Goal: Communication & Community: Answer question/provide support

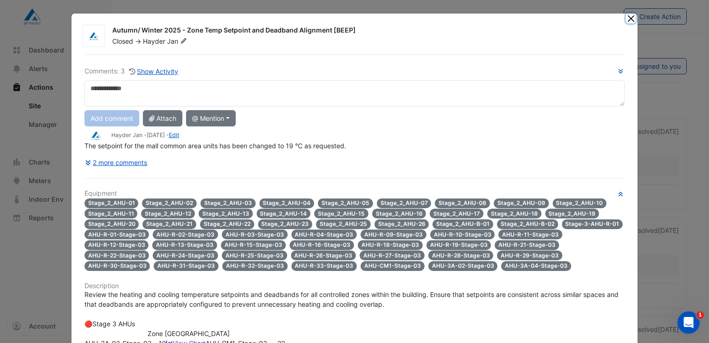
click at [628, 18] on button "Close" at bounding box center [631, 18] width 10 height 10
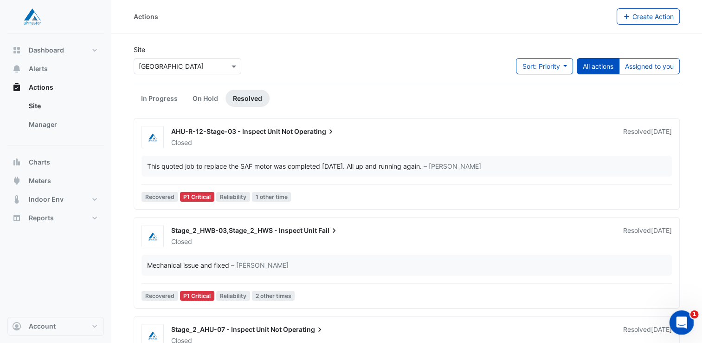
click at [688, 315] on div "Open Intercom Messenger" at bounding box center [680, 320] width 31 height 31
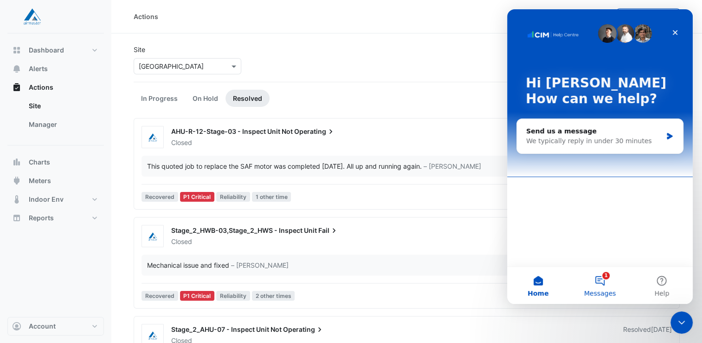
click at [599, 282] on button "1 Messages" at bounding box center [600, 284] width 62 height 37
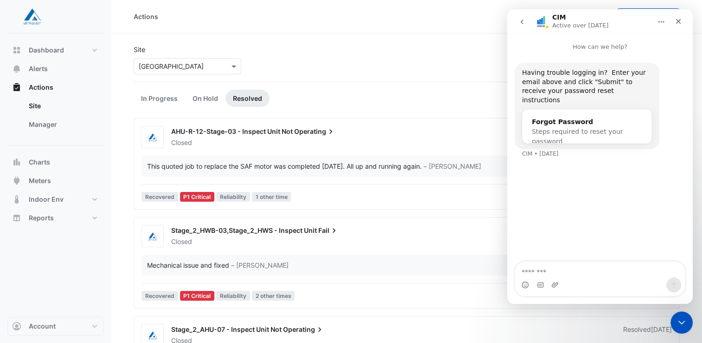
click at [524, 22] on icon "go back" at bounding box center [521, 21] width 7 height 7
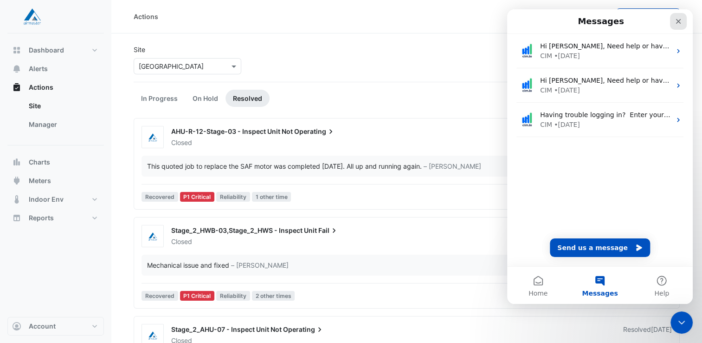
click at [678, 21] on icon "Close" at bounding box center [678, 21] width 5 height 5
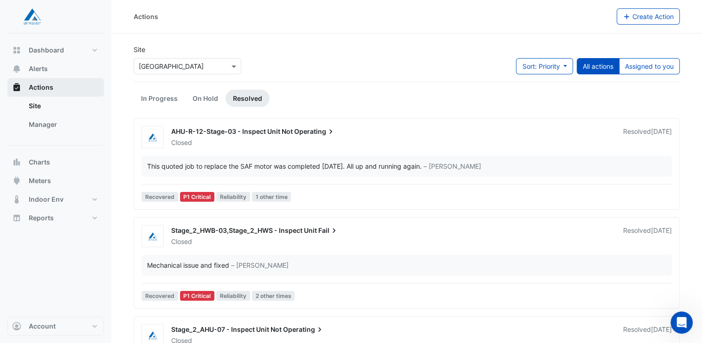
click at [39, 90] on span "Actions" at bounding box center [41, 87] width 25 height 9
click at [641, 63] on button "Assigned to you" at bounding box center [649, 66] width 61 height 16
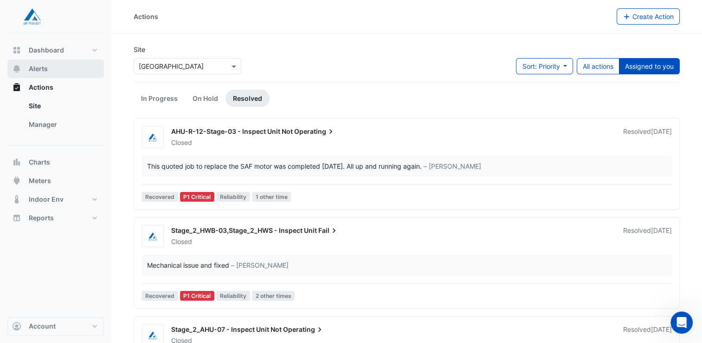
click at [37, 70] on span "Alerts" at bounding box center [38, 68] width 19 height 9
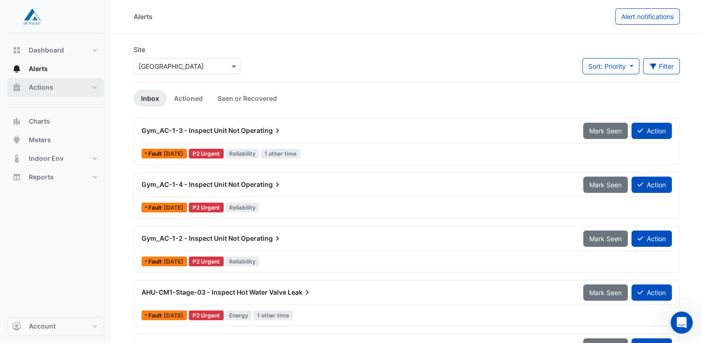
click at [40, 88] on span "Actions" at bounding box center [41, 87] width 25 height 9
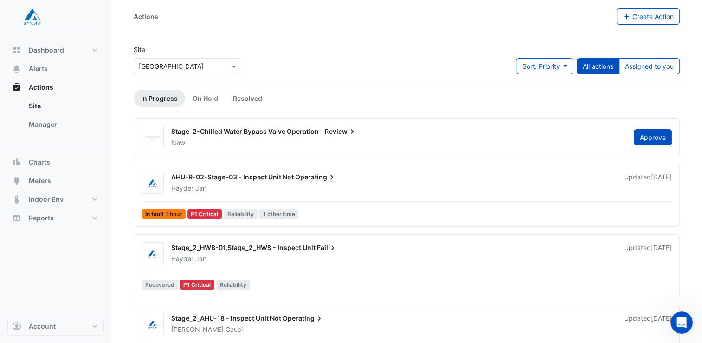
click at [354, 135] on icon at bounding box center [352, 131] width 9 height 9
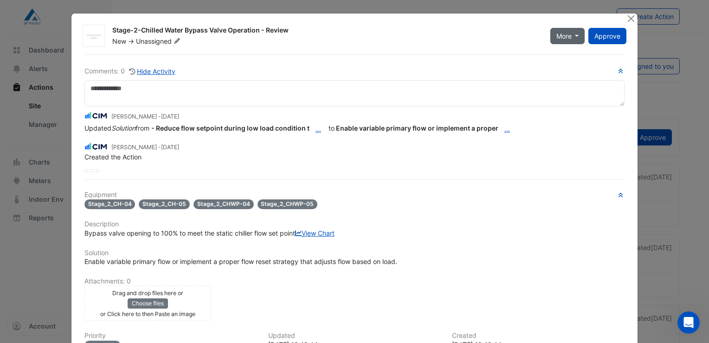
click at [576, 38] on button "More" at bounding box center [567, 36] width 35 height 16
click at [419, 29] on div "Stage-2-Chilled Water Bypass Valve Operation - Review" at bounding box center [325, 31] width 427 height 11
click at [626, 18] on button "Close" at bounding box center [631, 18] width 10 height 10
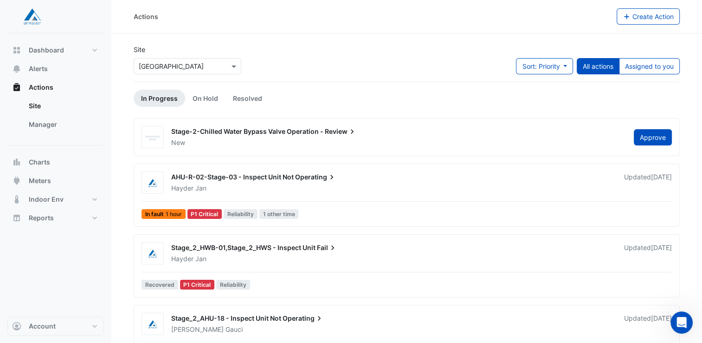
click at [353, 180] on div "AHU-R-02-Stage-03 - Inspect Unit Not Operating" at bounding box center [392, 177] width 442 height 11
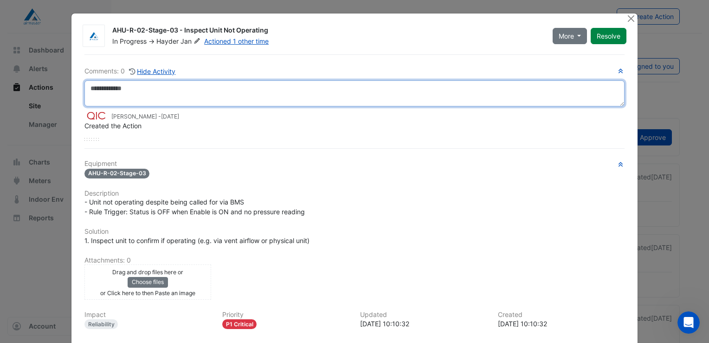
click at [130, 86] on textarea at bounding box center [354, 93] width 540 height 26
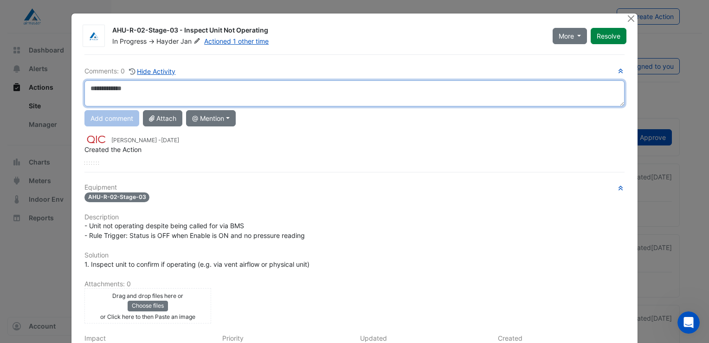
paste textarea "**********"
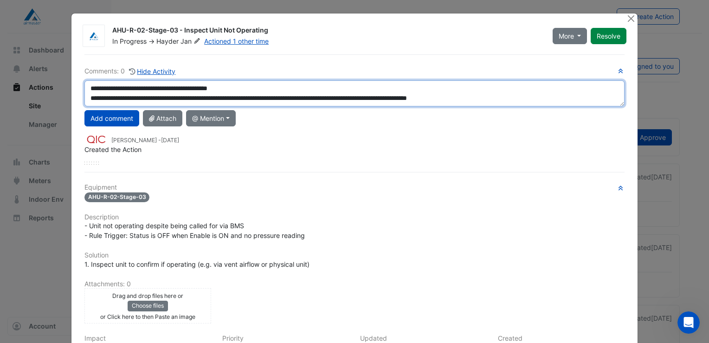
click at [248, 87] on textarea "**********" at bounding box center [354, 93] width 540 height 26
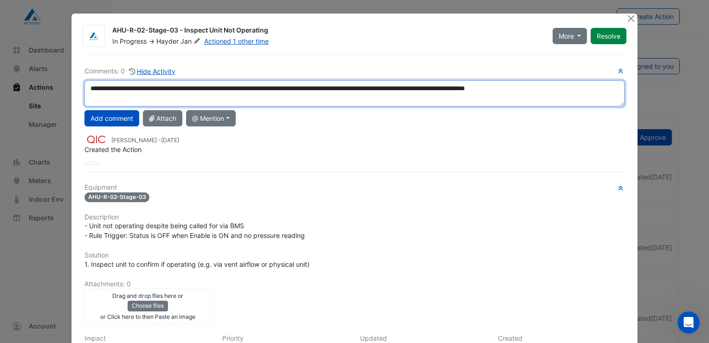
click at [299, 89] on textarea "**********" at bounding box center [354, 93] width 540 height 26
click at [322, 127] on div "**********" at bounding box center [354, 115] width 540 height 98
type textarea "**********"
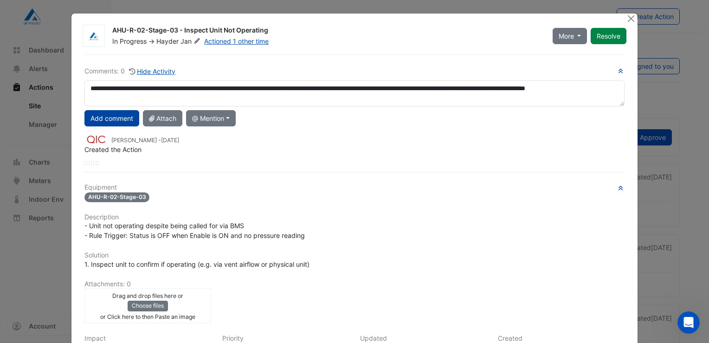
click at [108, 116] on button "Add comment" at bounding box center [111, 118] width 55 height 16
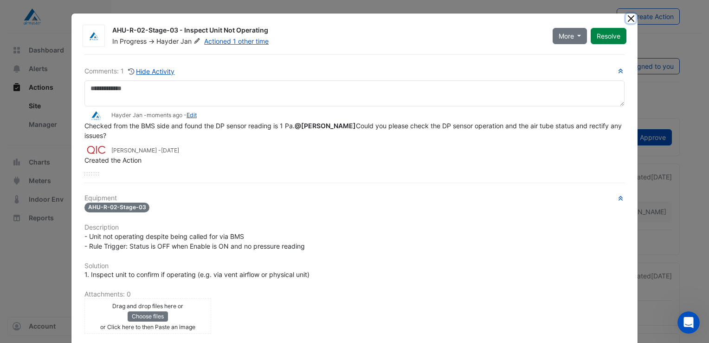
click at [626, 17] on button "Close" at bounding box center [631, 18] width 10 height 10
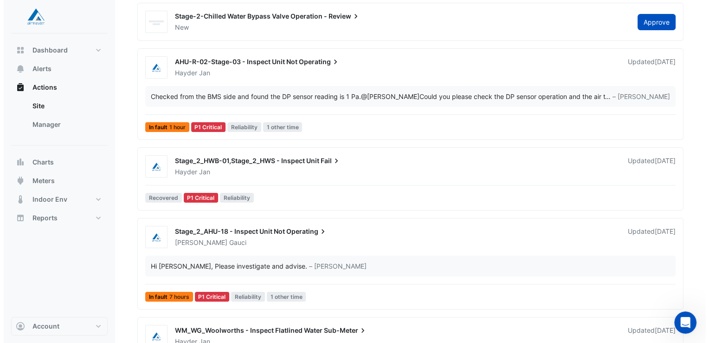
scroll to position [139, 0]
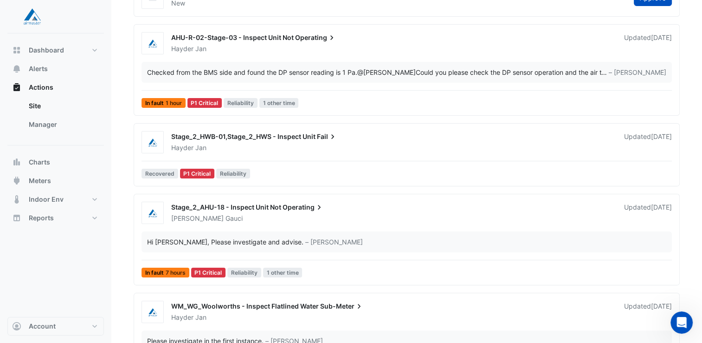
click at [256, 139] on span "Stage_2_HWB-01,Stage_2_HWS - Inspect Unit" at bounding box center [243, 136] width 144 height 8
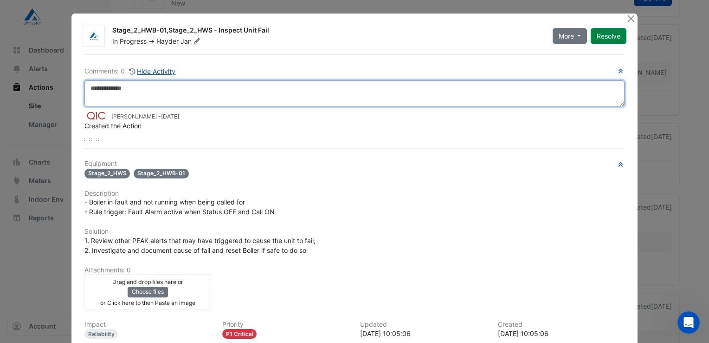
click at [105, 85] on textarea at bounding box center [354, 93] width 540 height 26
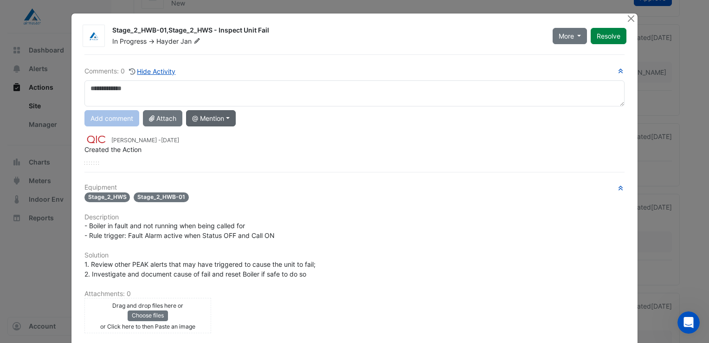
click at [230, 116] on button "@ Mention" at bounding box center [211, 118] width 50 height 16
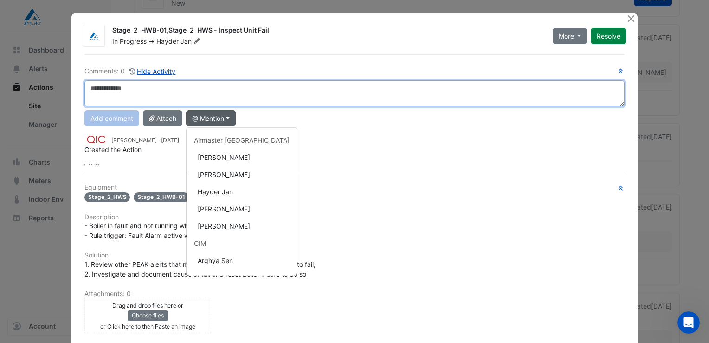
click at [123, 90] on textarea at bounding box center [354, 93] width 540 height 26
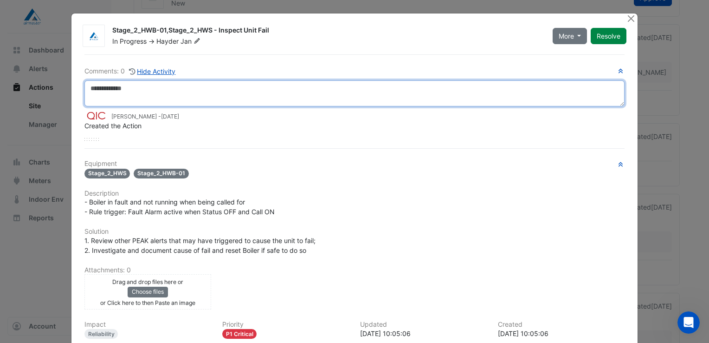
click at [103, 86] on textarea at bounding box center [354, 93] width 540 height 26
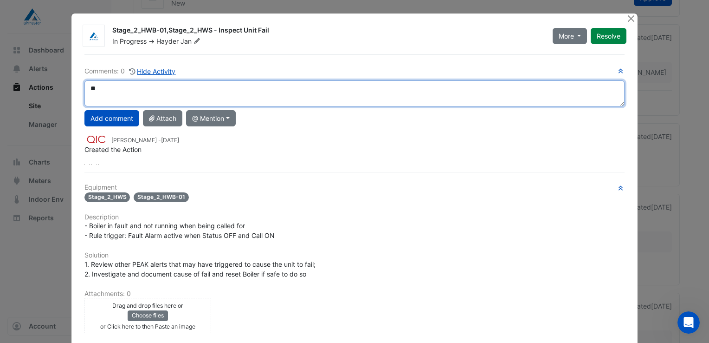
type textarea "*"
type textarea "**********"
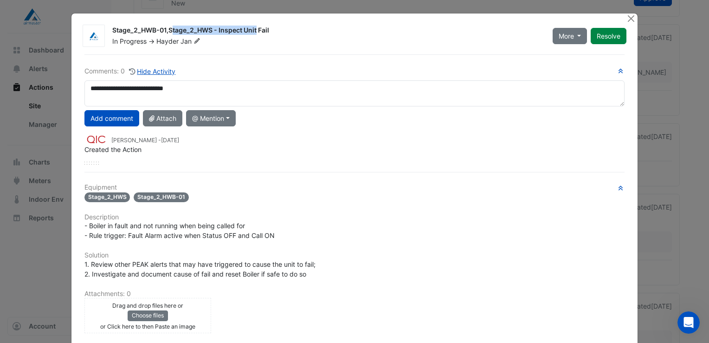
drag, startPoint x: 111, startPoint y: 30, endPoint x: 207, endPoint y: 32, distance: 96.1
click at [207, 32] on div "Stage_2_HWB-01,Stage_2_HWS - Inspect Unit Fail" at bounding box center [326, 31] width 429 height 11
copy div "tage_2_HWB-01,Stage_2_HWS"
click at [628, 18] on button "Close" at bounding box center [631, 18] width 10 height 10
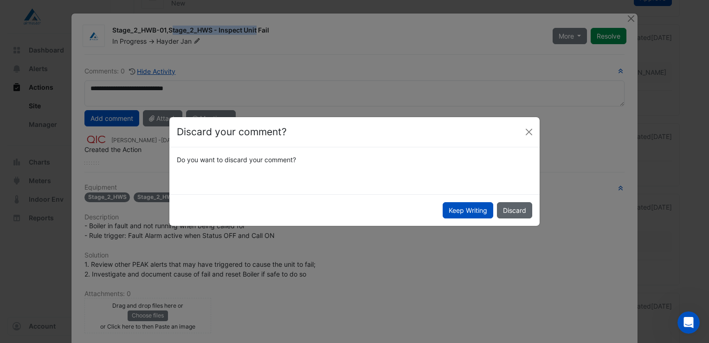
click at [515, 210] on button "Discard" at bounding box center [514, 210] width 35 height 16
